Goal: Task Accomplishment & Management: Manage account settings

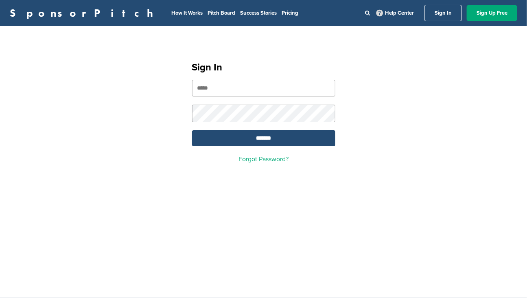
click at [224, 88] on input "email" at bounding box center [263, 88] width 143 height 17
type input "**********"
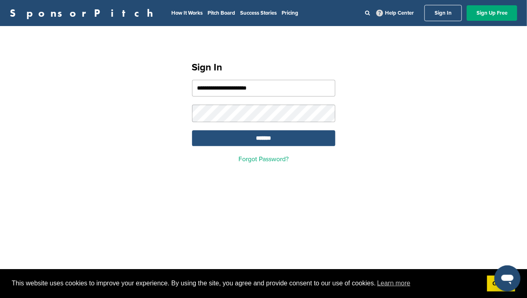
click at [262, 137] on input "*******" at bounding box center [263, 138] width 143 height 16
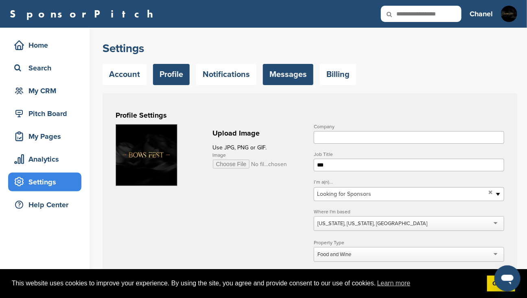
click at [273, 81] on link "Messages" at bounding box center [288, 74] width 50 height 21
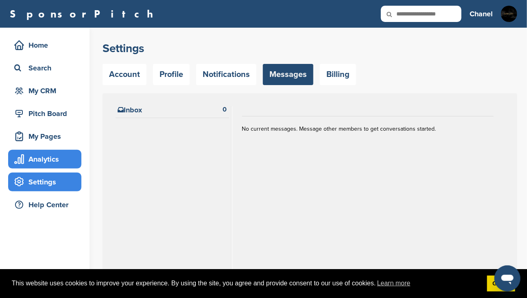
click at [46, 163] on div "Analytics" at bounding box center [46, 159] width 69 height 15
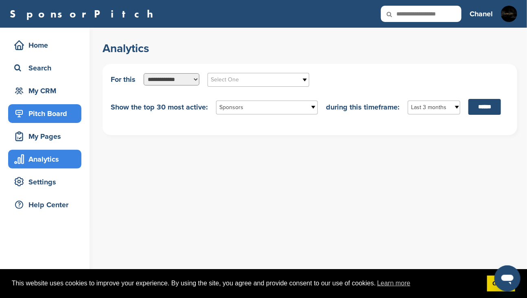
click at [31, 118] on div "Pitch Board" at bounding box center [46, 113] width 69 height 15
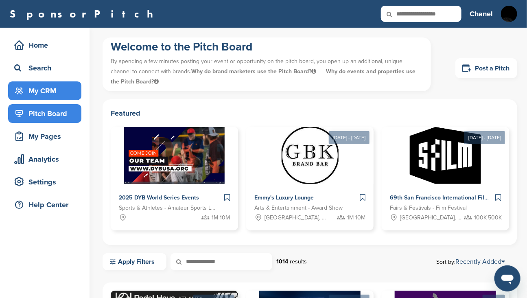
click at [49, 93] on div "My CRM" at bounding box center [46, 90] width 69 height 15
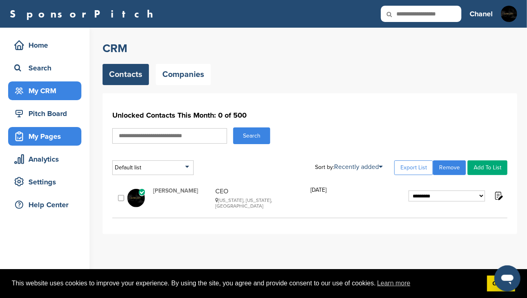
click at [54, 131] on div "My Pages" at bounding box center [46, 136] width 69 height 15
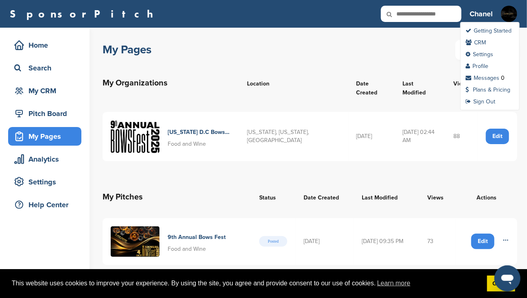
click at [508, 17] on img at bounding box center [509, 14] width 16 height 16
click at [492, 89] on link "Plans & Pricing" at bounding box center [487, 89] width 45 height 7
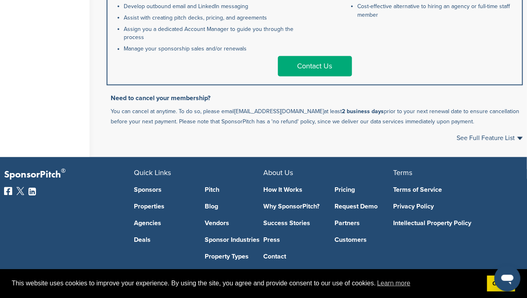
scroll to position [554, 0]
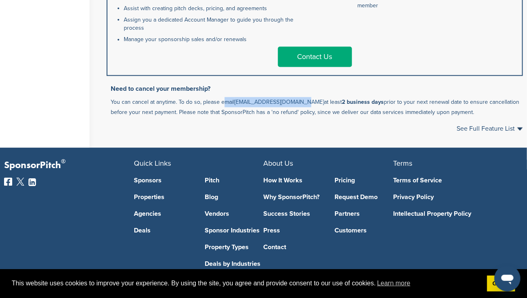
drag, startPoint x: 221, startPoint y: 102, endPoint x: 303, endPoint y: 101, distance: 81.7
click at [303, 101] on p "You can cancel at anytime. To do so, please email [EMAIL_ADDRESS][DOMAIN_NAME] …" at bounding box center [317, 107] width 412 height 20
copy p "email [EMAIL_ADDRESS][DOMAIN_NAME]"
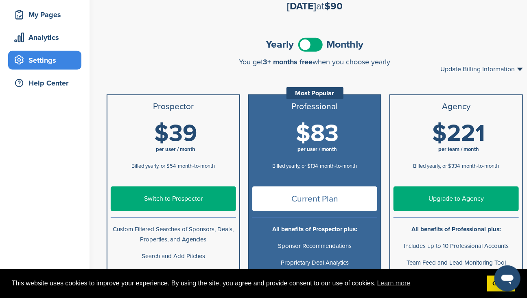
scroll to position [148, 0]
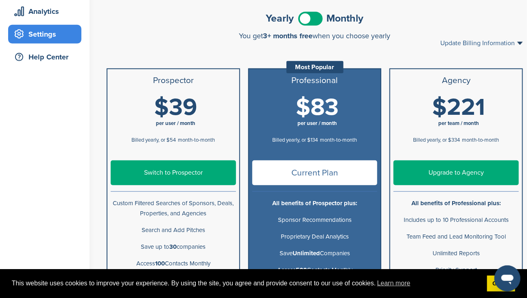
click at [519, 41] on link "Update Billing Information" at bounding box center [481, 43] width 83 height 7
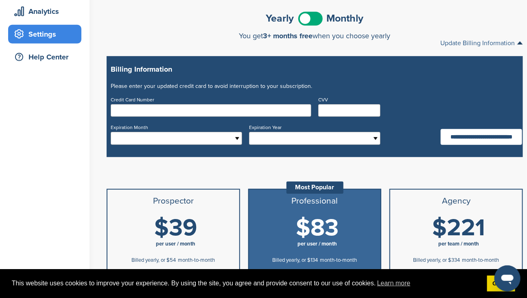
click at [519, 41] on link "Update Billing Information" at bounding box center [481, 43] width 83 height 7
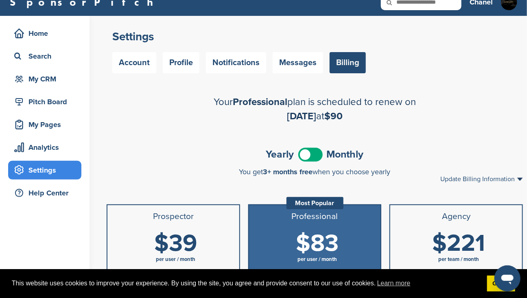
scroll to position [0, 0]
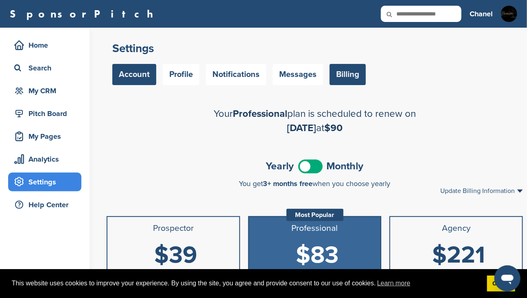
click at [128, 74] on link "Account" at bounding box center [134, 74] width 44 height 21
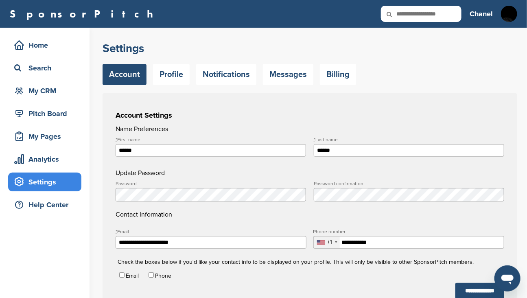
type input "**********"
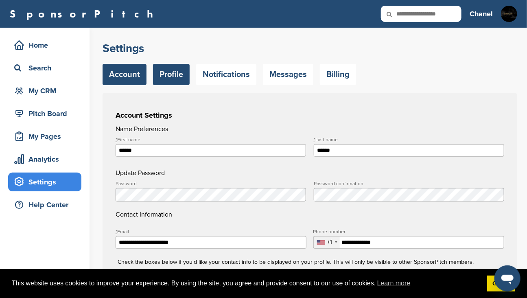
click at [172, 71] on link "Profile" at bounding box center [171, 74] width 37 height 21
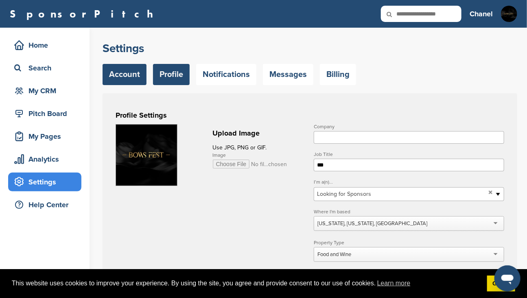
click at [133, 74] on link "Account" at bounding box center [124, 74] width 44 height 21
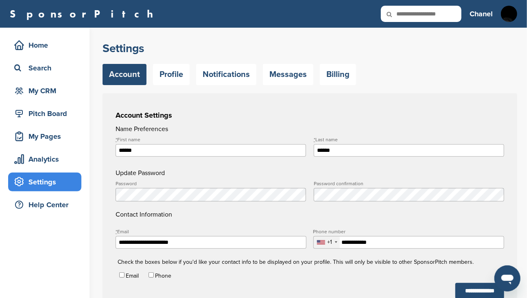
type input "**********"
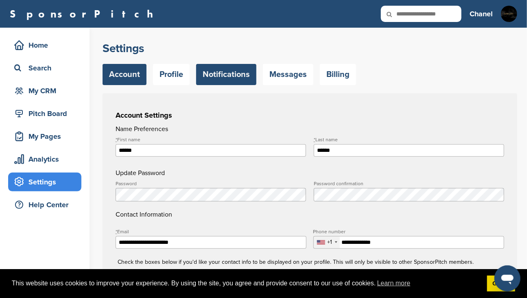
click at [222, 75] on link "Notifications" at bounding box center [226, 74] width 60 height 21
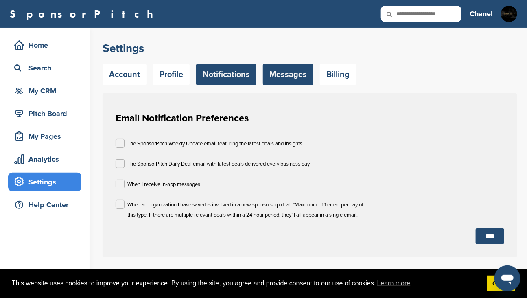
click at [296, 73] on link "Messages" at bounding box center [288, 74] width 50 height 21
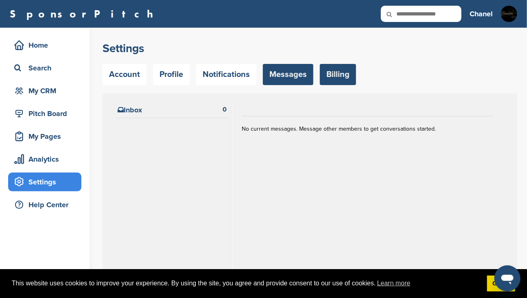
click at [338, 76] on link "Billing" at bounding box center [338, 74] width 36 height 21
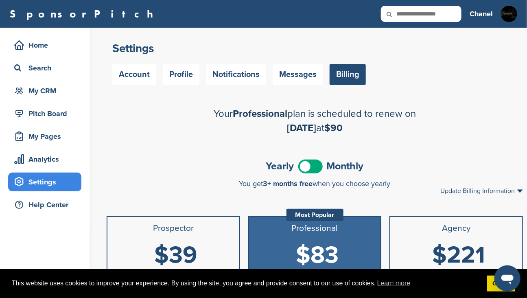
drag, startPoint x: 307, startPoint y: 128, endPoint x: 327, endPoint y: 131, distance: 20.9
click at [316, 131] on span "[DATE]" at bounding box center [301, 128] width 29 height 12
